Goal: Task Accomplishment & Management: Use online tool/utility

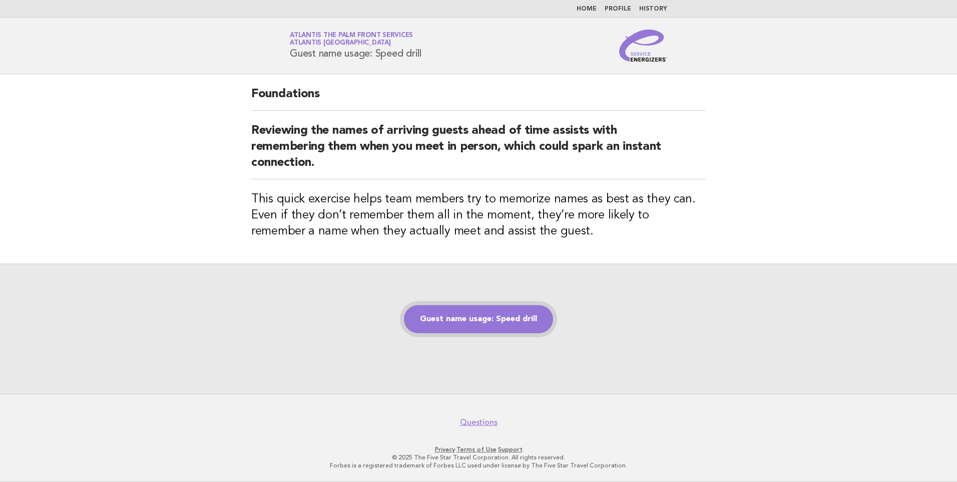
drag, startPoint x: 0, startPoint y: 0, endPoint x: 468, endPoint y: 325, distance: 569.4
click at [468, 325] on link "Guest name usage: Speed drill" at bounding box center [478, 319] width 149 height 28
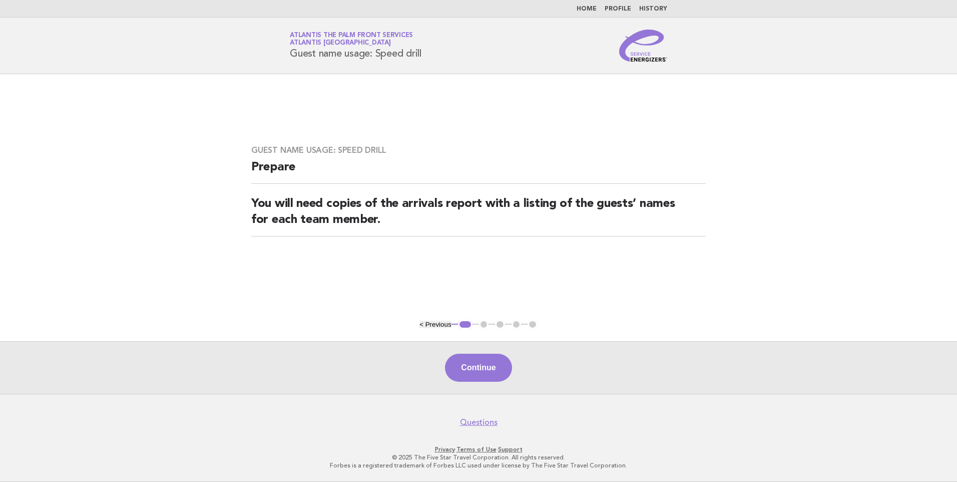
click at [472, 384] on div "Continue" at bounding box center [478, 367] width 957 height 53
click at [473, 370] on button "Continue" at bounding box center [478, 367] width 67 height 28
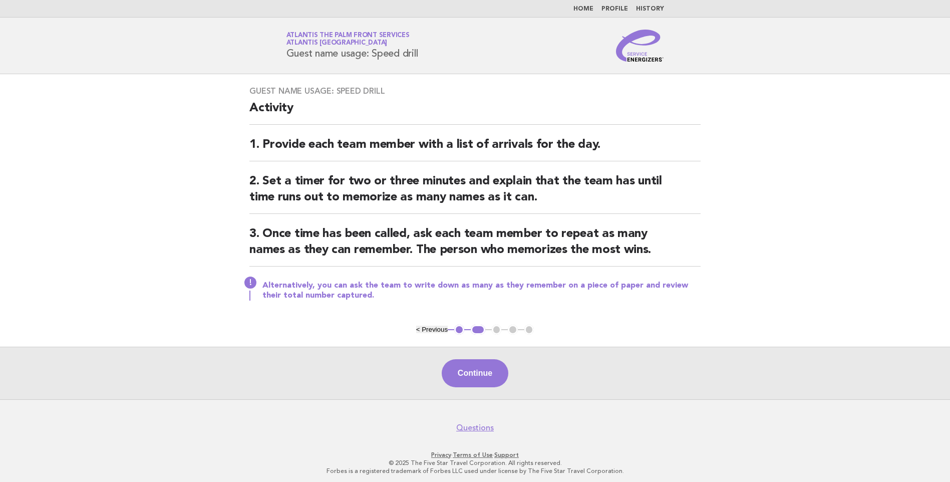
click at [473, 370] on button "Continue" at bounding box center [475, 373] width 67 height 28
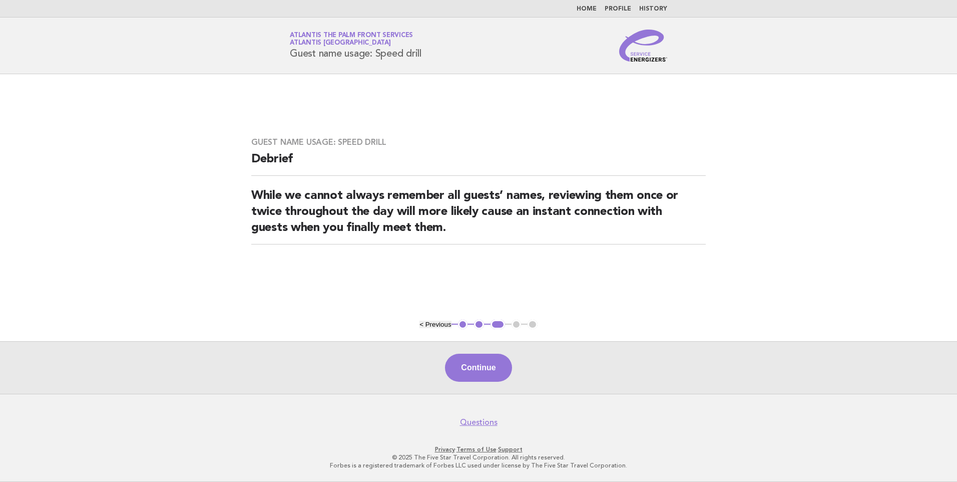
click at [473, 370] on button "Continue" at bounding box center [478, 367] width 67 height 28
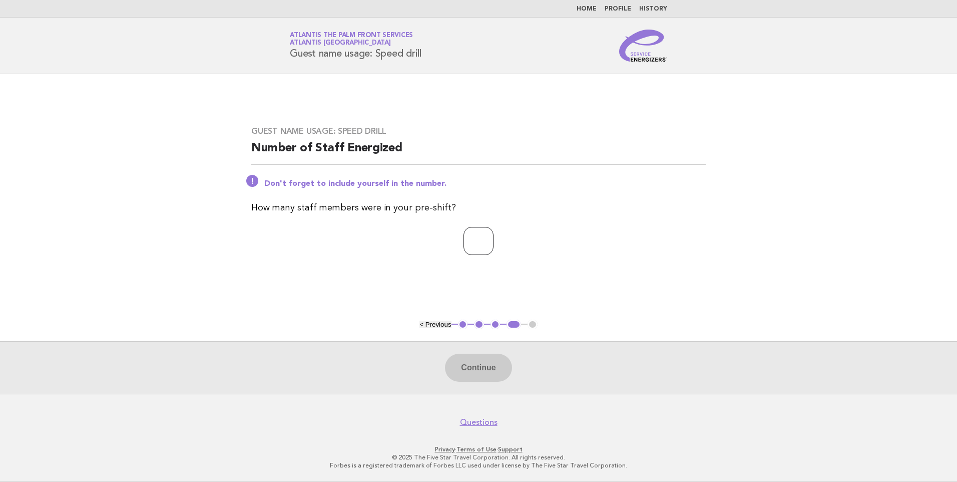
click at [468, 243] on input "number" at bounding box center [479, 241] width 30 height 28
type input "*"
click at [490, 367] on button "Continue" at bounding box center [478, 367] width 67 height 28
